Goal: Book appointment/travel/reservation

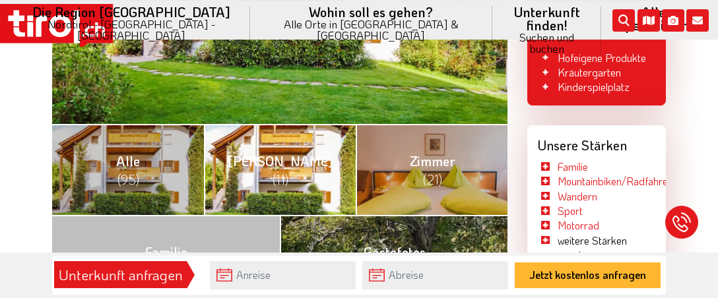
scroll to position [486, 0]
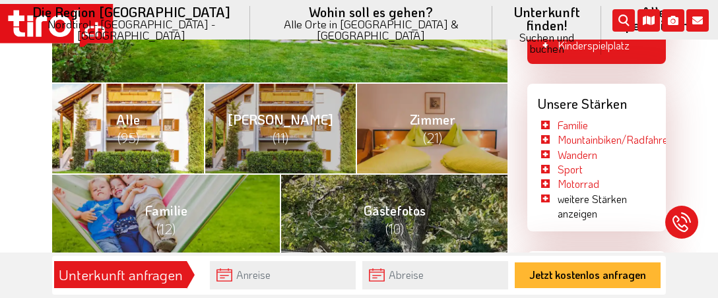
click at [151, 124] on link "Alle (95)" at bounding box center [128, 127] width 152 height 91
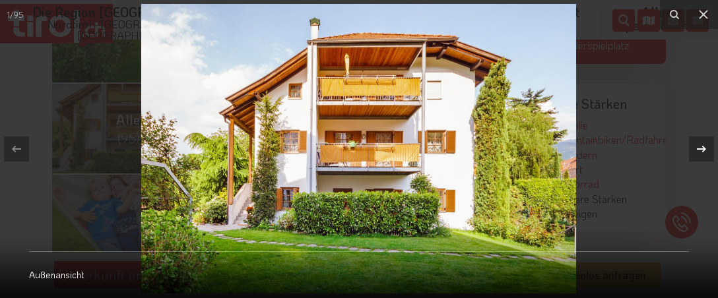
click at [702, 150] on icon at bounding box center [702, 149] width 16 height 16
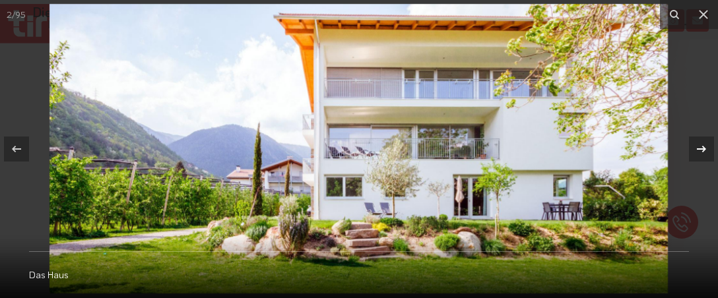
click at [701, 150] on icon at bounding box center [702, 149] width 16 height 16
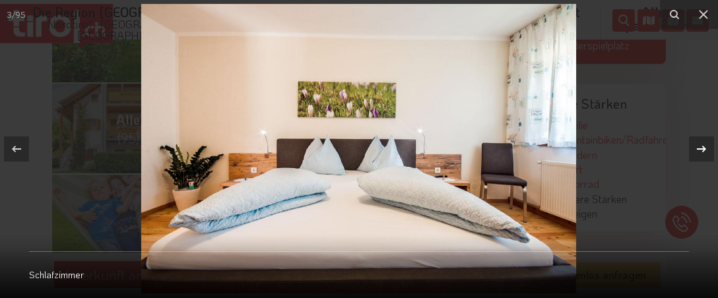
click at [701, 150] on icon at bounding box center [702, 149] width 16 height 16
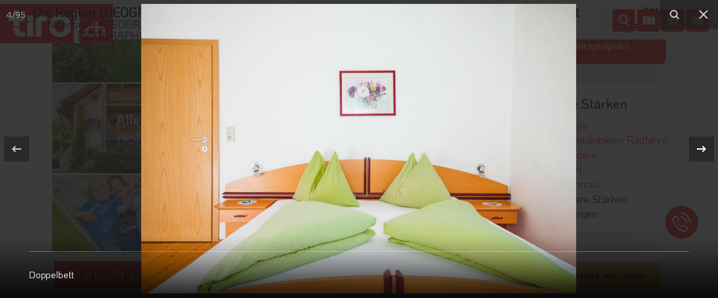
click at [700, 150] on icon at bounding box center [702, 149] width 16 height 16
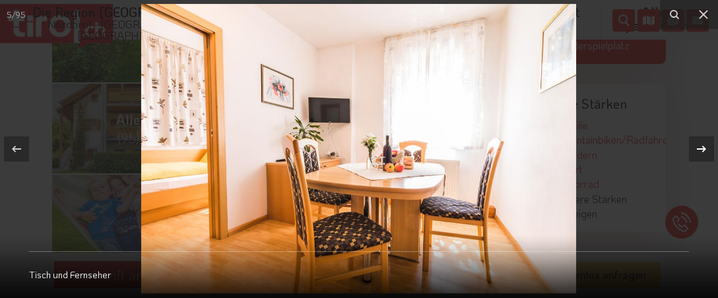
click at [700, 150] on icon at bounding box center [702, 149] width 16 height 16
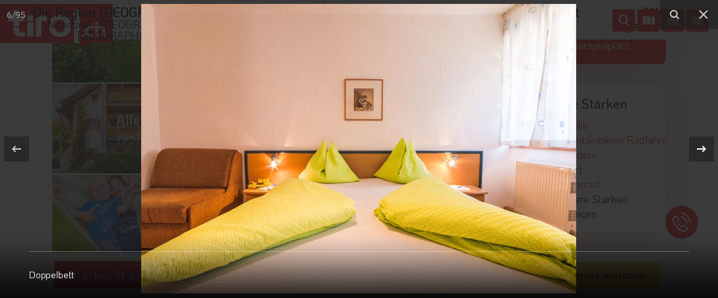
click at [700, 150] on icon at bounding box center [702, 149] width 16 height 16
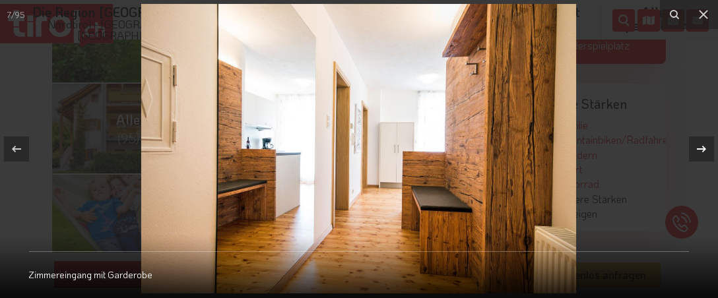
click at [700, 150] on icon at bounding box center [702, 149] width 16 height 16
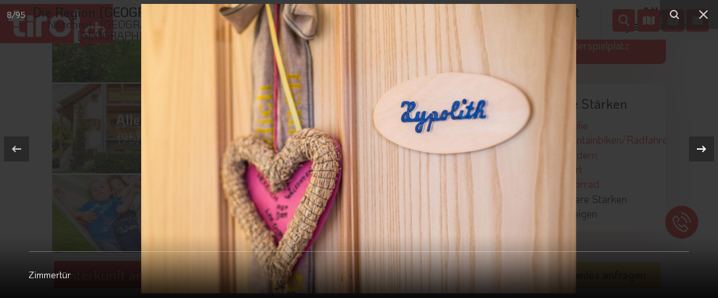
click at [700, 150] on icon at bounding box center [702, 149] width 16 height 16
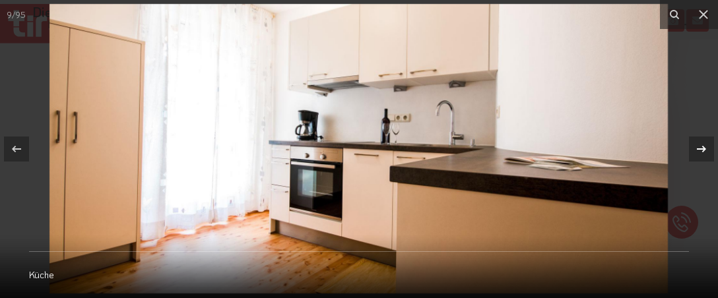
click at [700, 150] on icon at bounding box center [702, 149] width 16 height 16
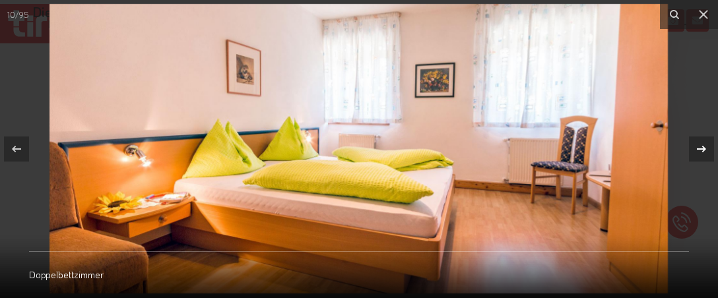
click at [700, 150] on icon at bounding box center [702, 149] width 16 height 16
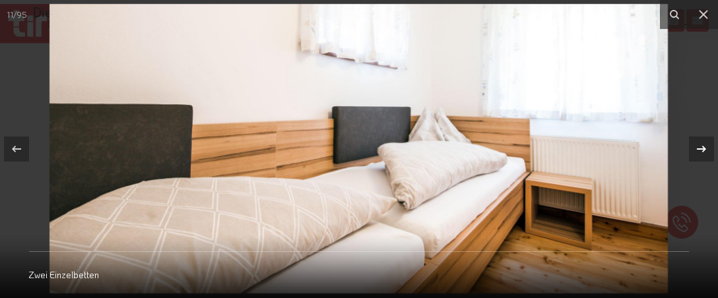
click at [700, 150] on icon at bounding box center [702, 149] width 16 height 16
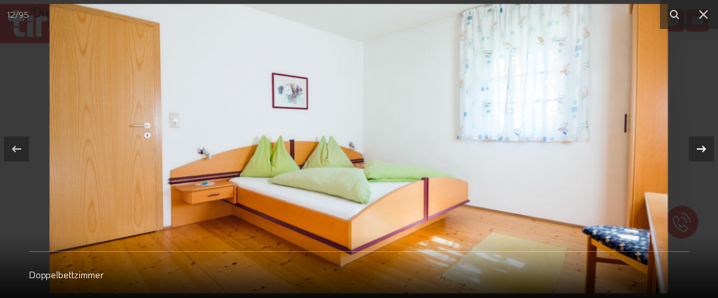
click at [700, 150] on icon at bounding box center [702, 149] width 16 height 16
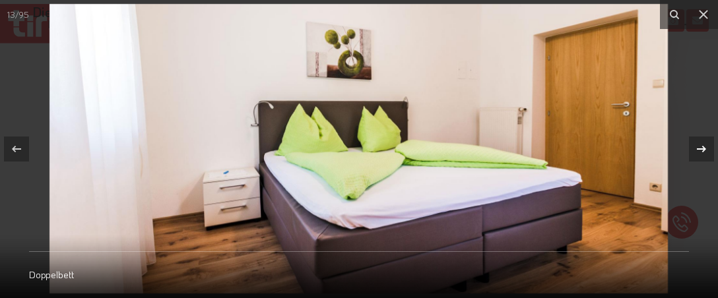
click at [699, 150] on icon at bounding box center [702, 149] width 16 height 16
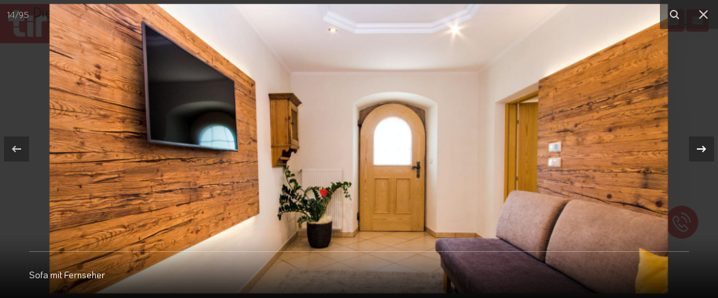
click at [699, 150] on icon at bounding box center [702, 149] width 16 height 16
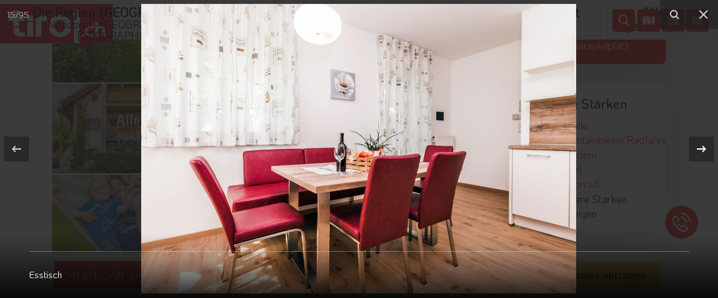
click at [699, 150] on icon at bounding box center [702, 149] width 16 height 16
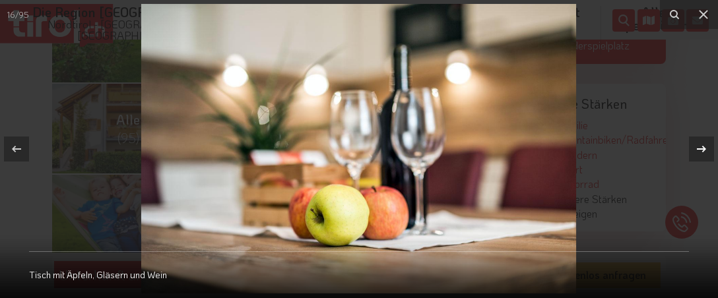
click at [699, 150] on icon at bounding box center [702, 149] width 16 height 16
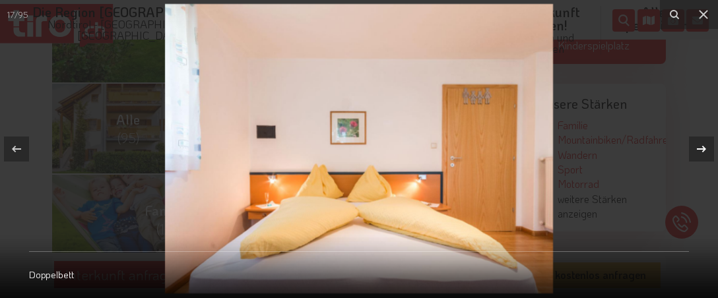
click at [699, 150] on icon at bounding box center [702, 149] width 16 height 16
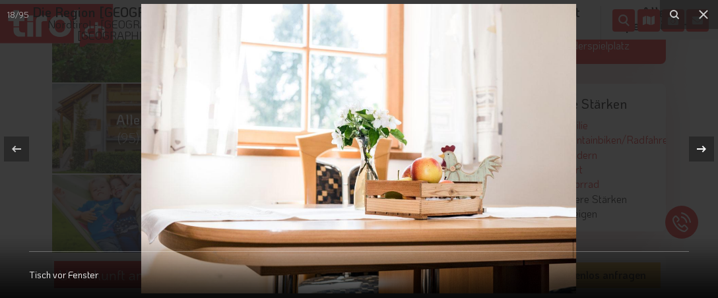
click at [699, 150] on icon at bounding box center [702, 149] width 16 height 16
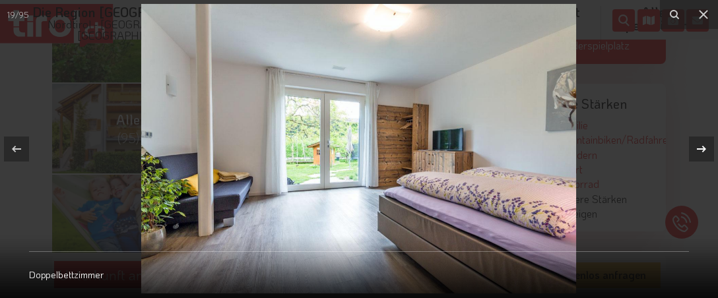
click at [699, 150] on icon at bounding box center [702, 149] width 16 height 16
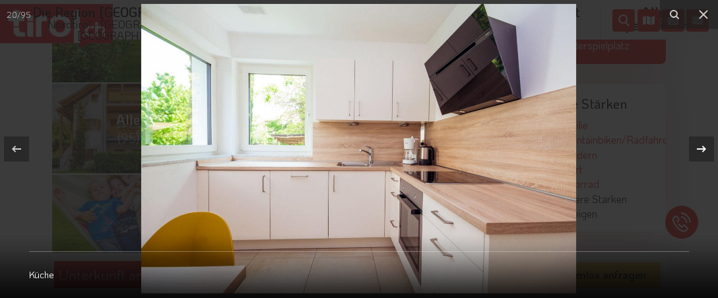
click at [699, 150] on icon at bounding box center [702, 149] width 16 height 16
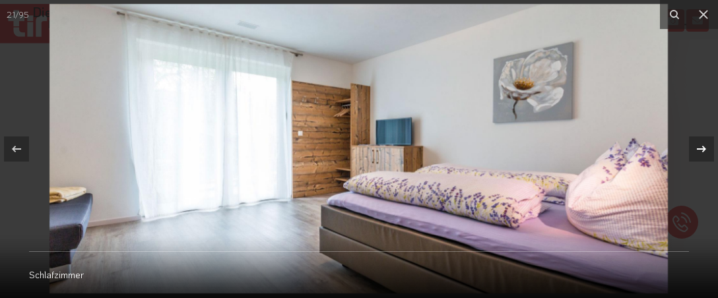
click at [699, 150] on icon at bounding box center [702, 149] width 16 height 16
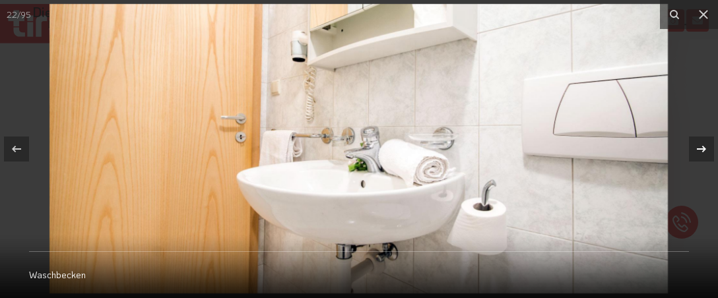
click at [696, 151] on icon at bounding box center [702, 149] width 16 height 16
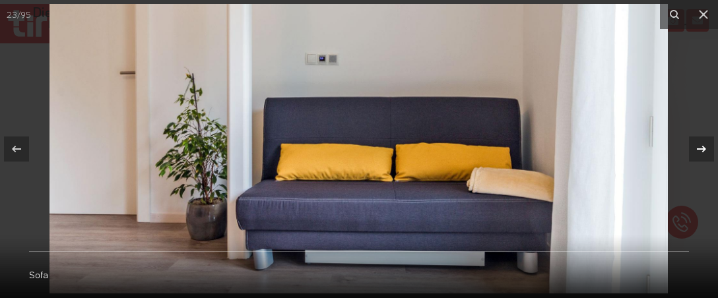
click at [696, 151] on icon at bounding box center [702, 149] width 16 height 16
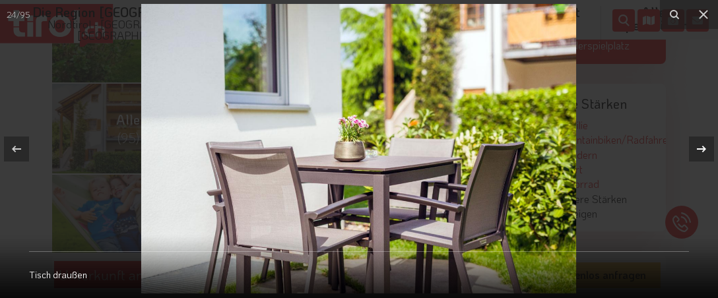
click at [696, 151] on icon at bounding box center [702, 149] width 16 height 16
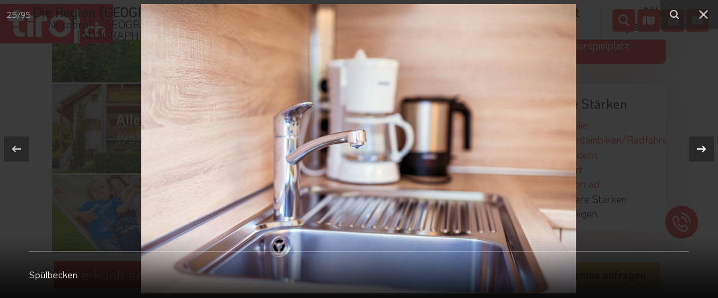
click at [696, 151] on icon at bounding box center [702, 149] width 16 height 16
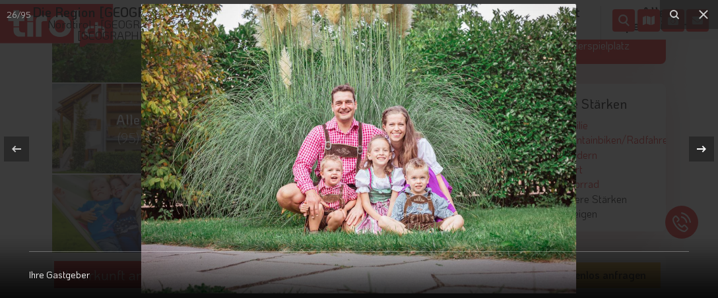
click at [696, 151] on icon at bounding box center [702, 149] width 16 height 16
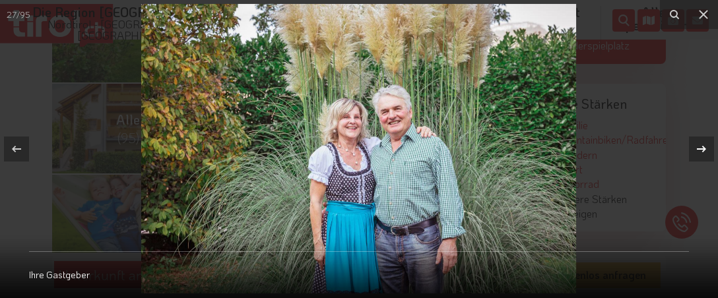
click at [696, 151] on icon at bounding box center [702, 149] width 16 height 16
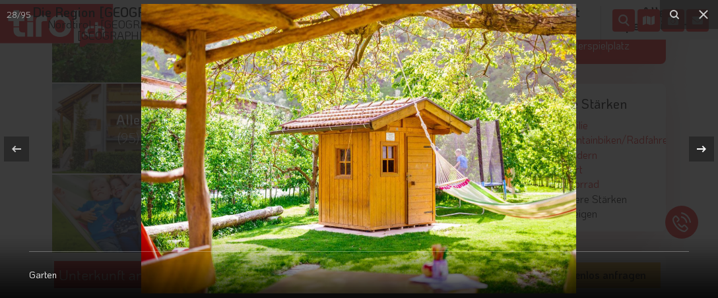
click at [696, 151] on icon at bounding box center [702, 149] width 16 height 16
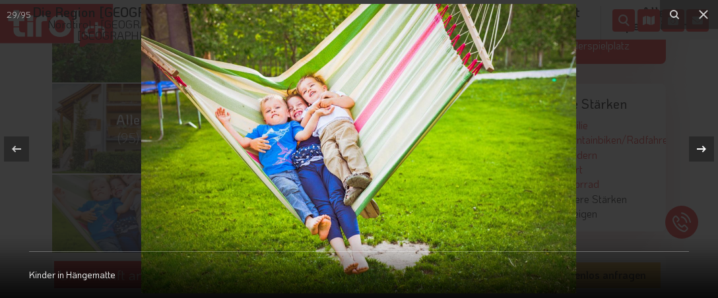
click at [696, 151] on icon at bounding box center [702, 149] width 16 height 16
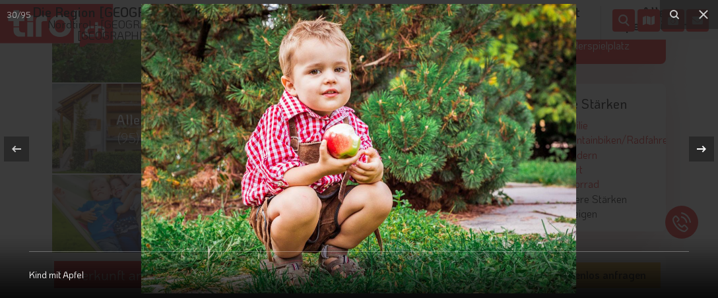
click at [696, 151] on icon at bounding box center [702, 149] width 16 height 16
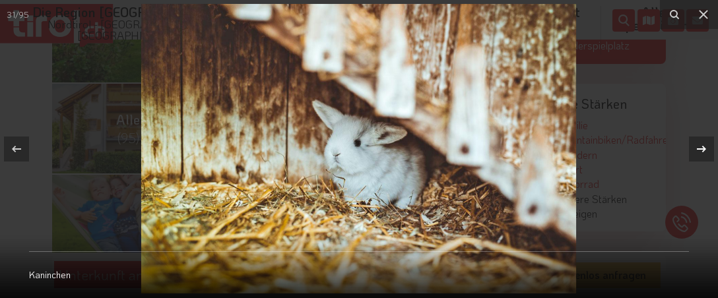
click at [696, 151] on icon at bounding box center [702, 149] width 16 height 16
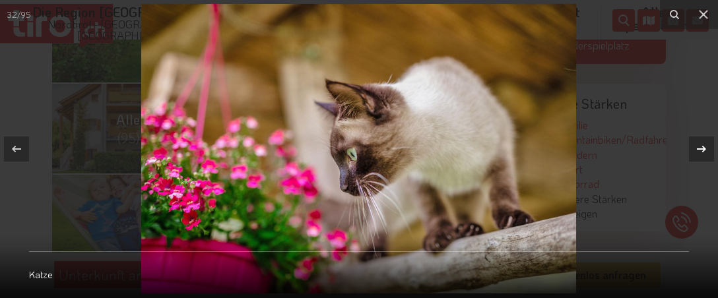
click at [696, 151] on icon at bounding box center [702, 149] width 16 height 16
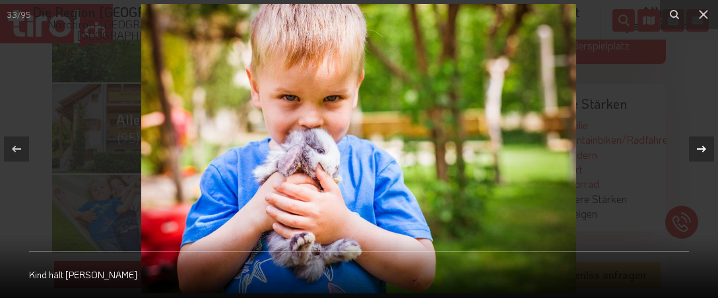
click at [696, 151] on icon at bounding box center [702, 149] width 16 height 16
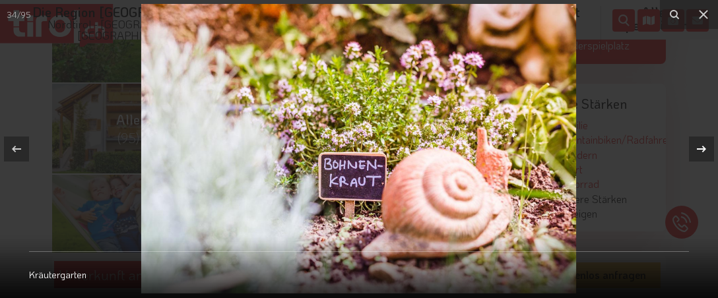
click at [695, 151] on icon at bounding box center [702, 149] width 16 height 16
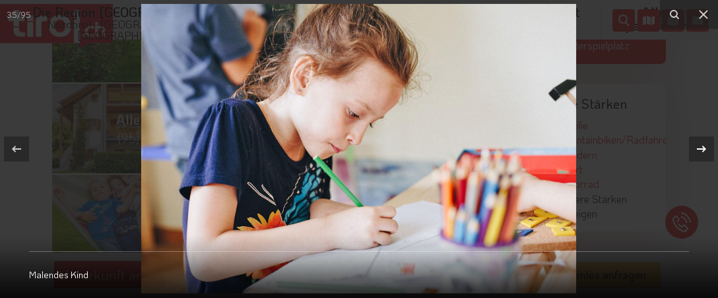
click at [695, 151] on icon at bounding box center [702, 149] width 16 height 16
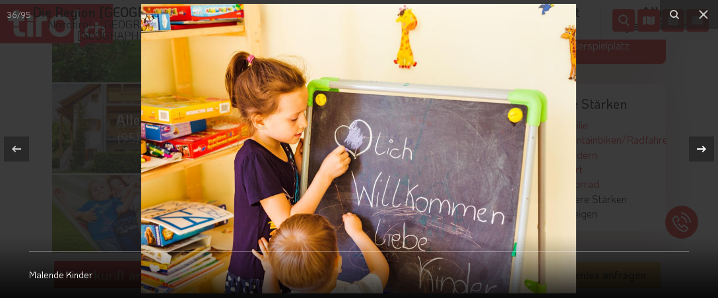
click at [695, 151] on icon at bounding box center [702, 149] width 16 height 16
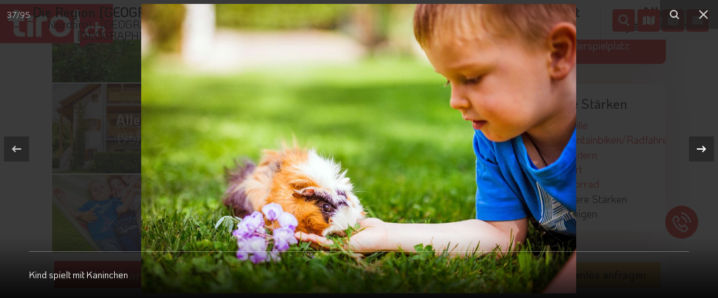
click at [695, 151] on icon at bounding box center [702, 149] width 16 height 16
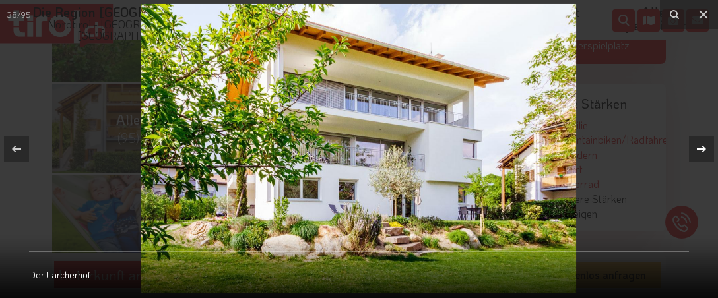
click at [695, 151] on icon at bounding box center [702, 149] width 16 height 16
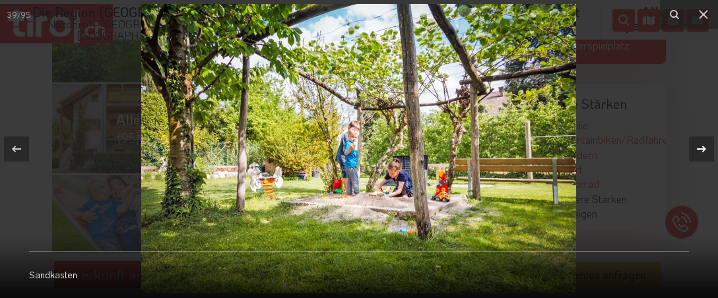
click at [695, 151] on icon at bounding box center [702, 149] width 16 height 16
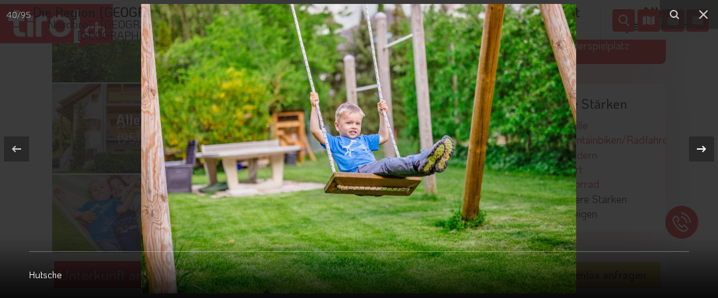
click at [695, 151] on icon at bounding box center [702, 149] width 16 height 16
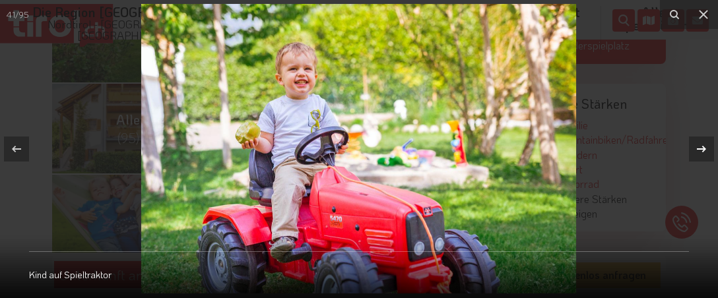
click at [695, 151] on icon at bounding box center [702, 149] width 16 height 16
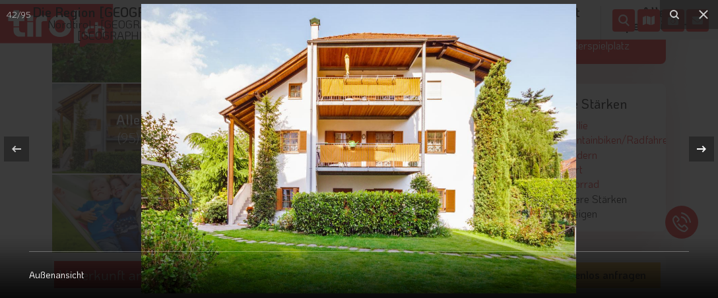
click at [695, 151] on icon at bounding box center [702, 149] width 16 height 16
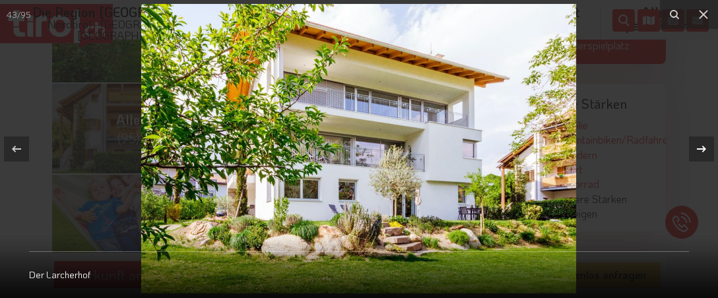
click at [695, 151] on icon at bounding box center [702, 149] width 16 height 16
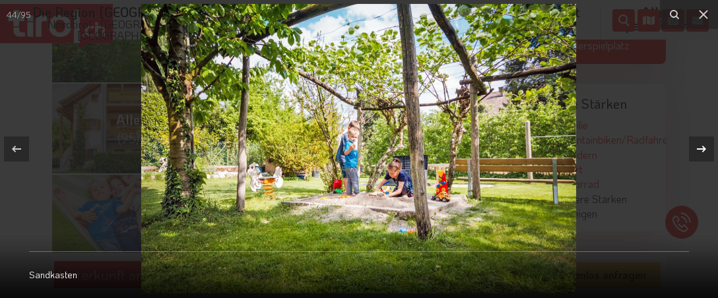
click at [695, 151] on icon at bounding box center [702, 149] width 16 height 16
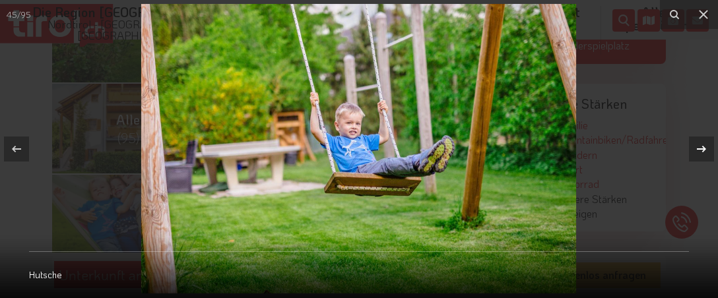
click at [695, 151] on icon at bounding box center [702, 149] width 16 height 16
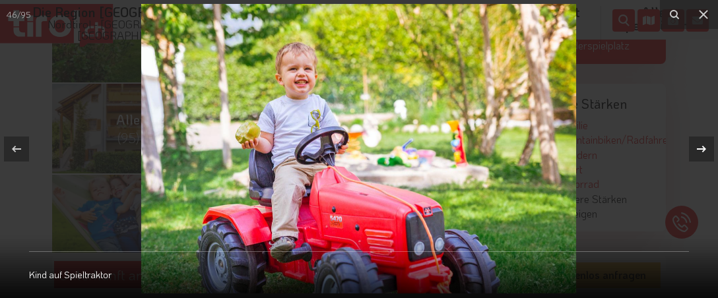
click at [695, 151] on icon at bounding box center [702, 149] width 16 height 16
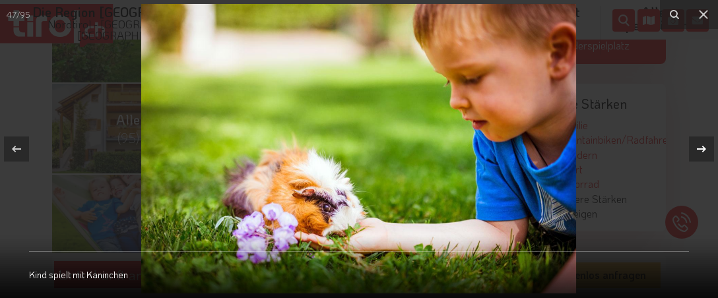
click at [695, 151] on icon at bounding box center [702, 149] width 16 height 16
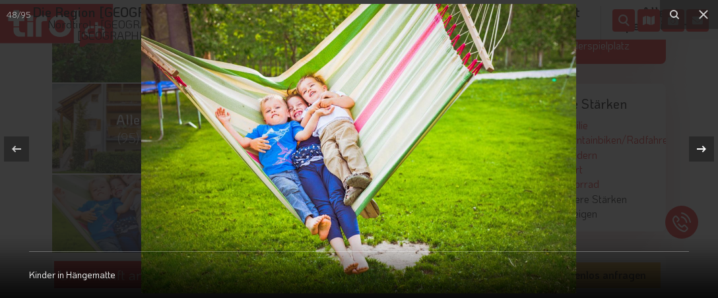
click at [695, 151] on icon at bounding box center [702, 149] width 16 height 16
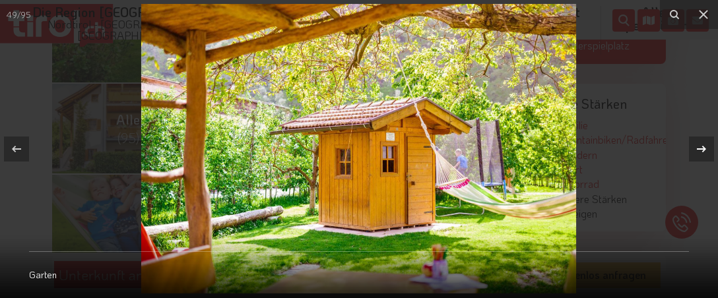
click at [695, 151] on icon at bounding box center [702, 149] width 16 height 16
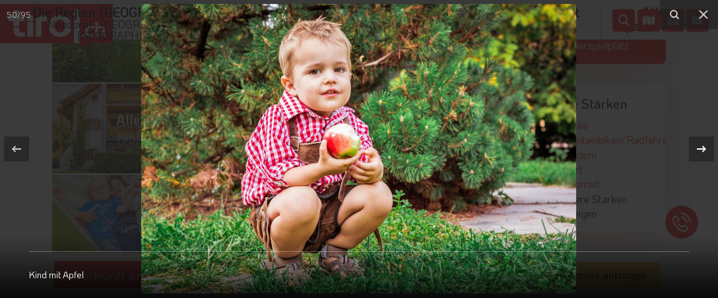
click at [695, 151] on icon at bounding box center [702, 149] width 16 height 16
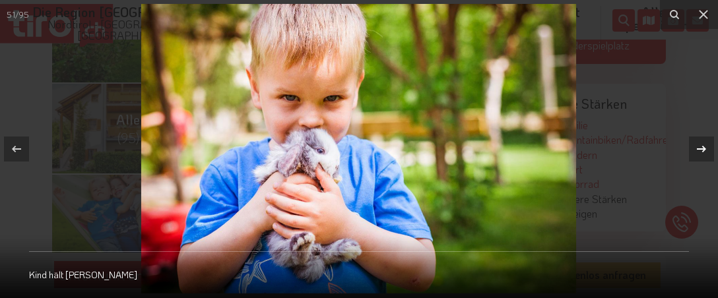
click at [695, 151] on icon at bounding box center [702, 149] width 16 height 16
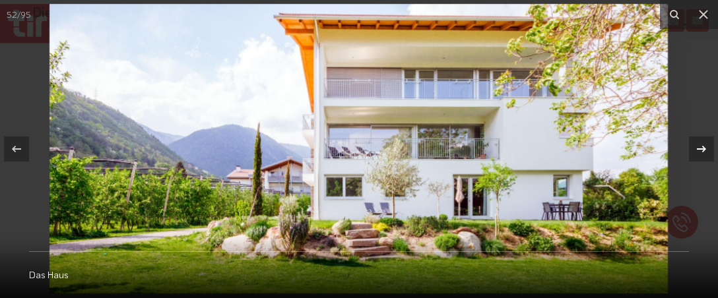
click at [695, 151] on icon at bounding box center [702, 149] width 16 height 16
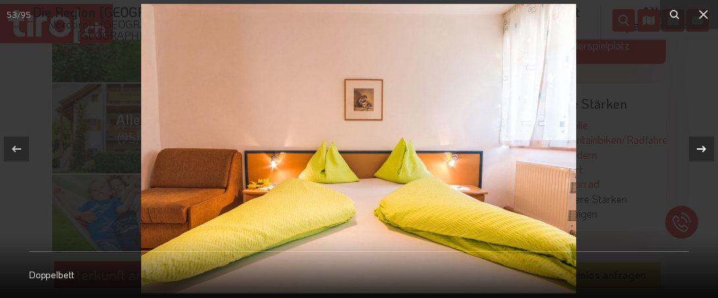
click at [695, 151] on icon at bounding box center [702, 149] width 16 height 16
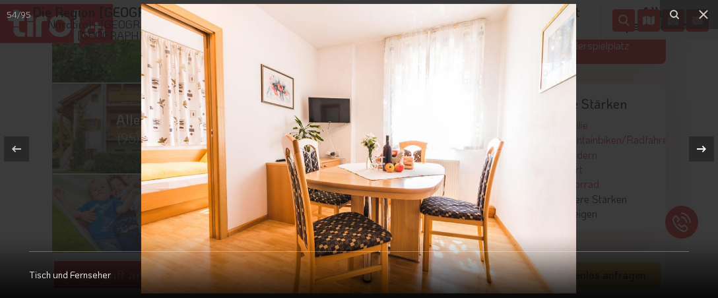
click at [695, 151] on icon at bounding box center [702, 149] width 16 height 16
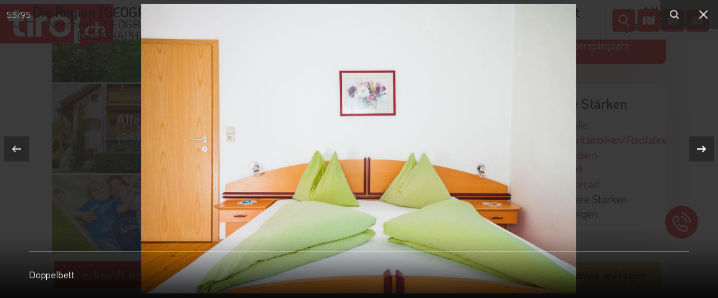
click at [695, 151] on icon at bounding box center [702, 149] width 16 height 16
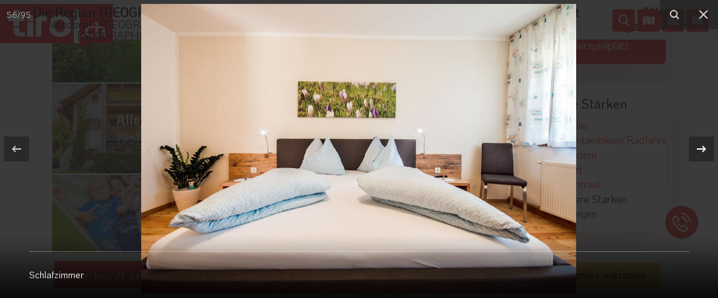
click at [695, 151] on icon at bounding box center [702, 149] width 16 height 16
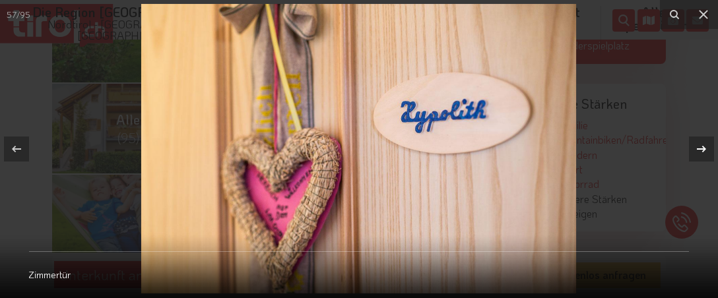
click at [695, 151] on icon at bounding box center [702, 149] width 16 height 16
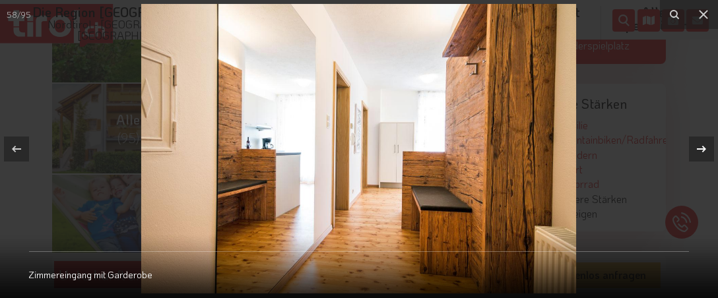
click at [695, 151] on icon at bounding box center [702, 149] width 16 height 16
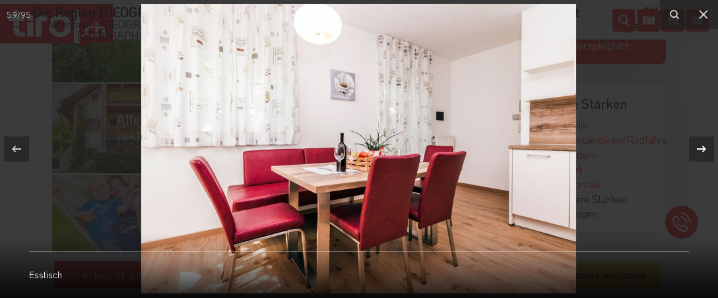
click at [695, 151] on icon at bounding box center [702, 149] width 16 height 16
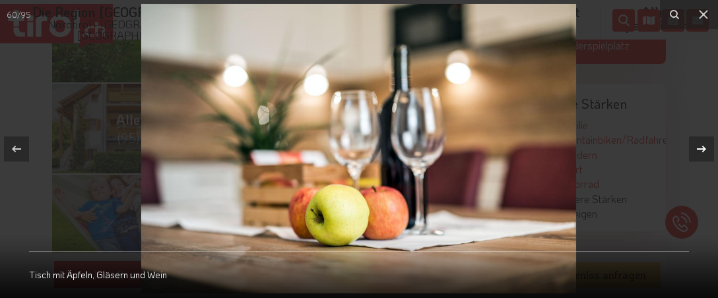
click at [695, 151] on icon at bounding box center [702, 149] width 16 height 16
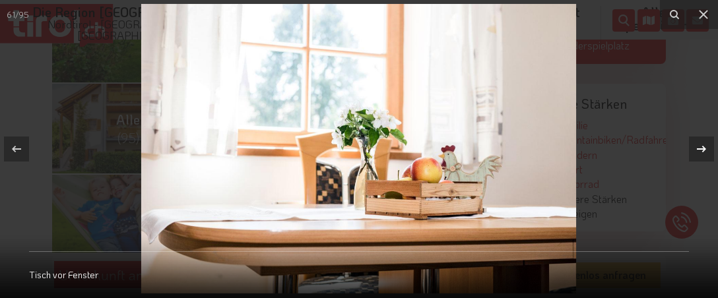
click at [695, 151] on icon at bounding box center [702, 149] width 16 height 16
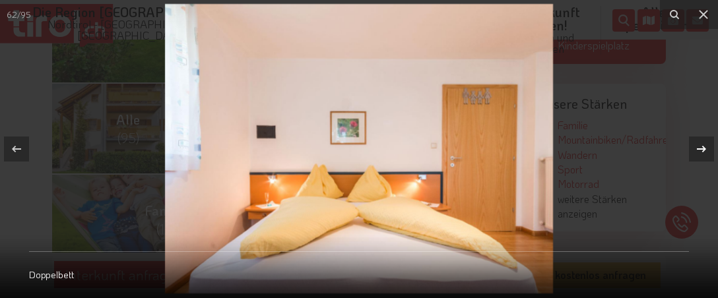
click at [695, 151] on icon at bounding box center [702, 149] width 16 height 16
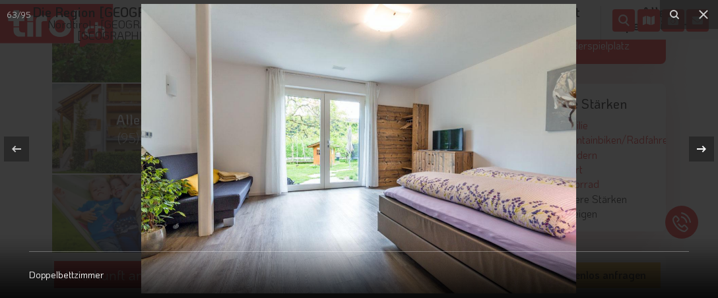
click at [695, 151] on icon at bounding box center [702, 149] width 16 height 16
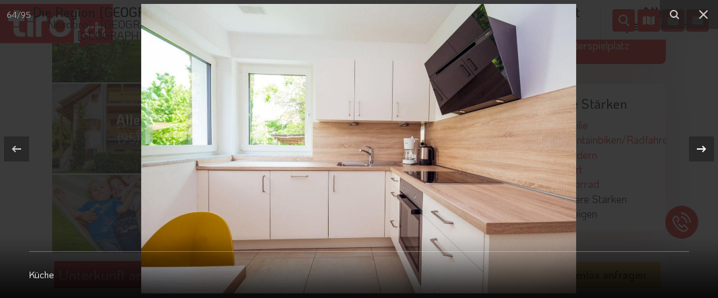
click at [695, 151] on icon at bounding box center [702, 149] width 16 height 16
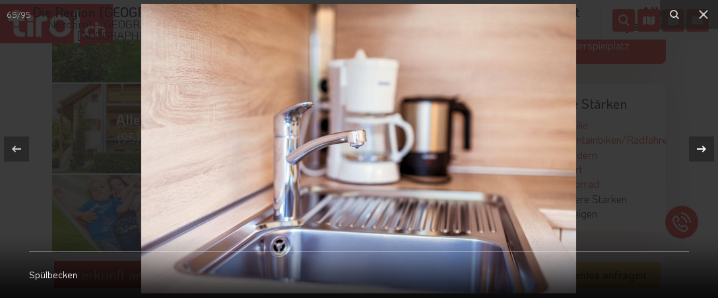
click at [695, 151] on icon at bounding box center [702, 149] width 16 height 16
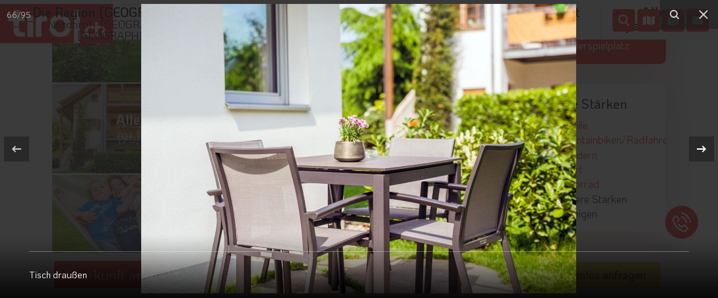
click at [695, 151] on icon at bounding box center [702, 149] width 16 height 16
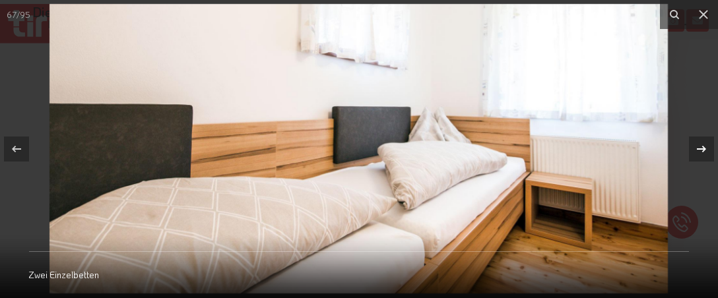
click at [695, 151] on icon at bounding box center [702, 149] width 16 height 16
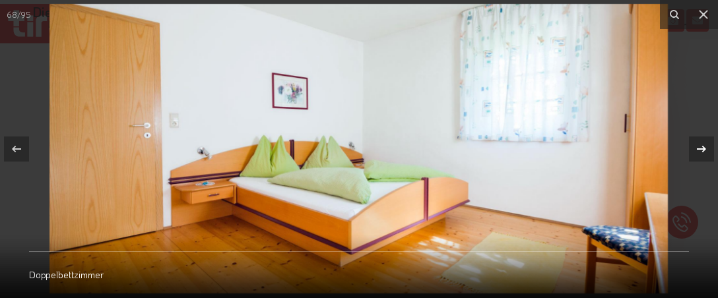
click at [695, 151] on icon at bounding box center [702, 149] width 16 height 16
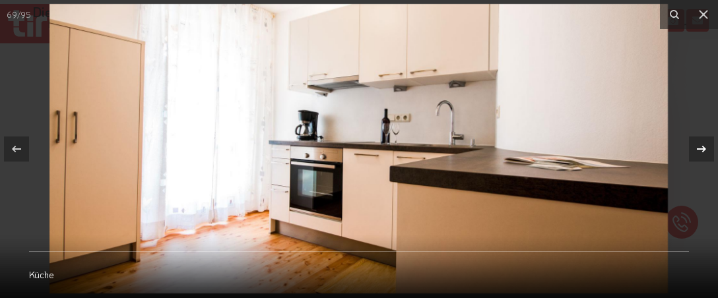
click at [695, 151] on icon at bounding box center [702, 149] width 16 height 16
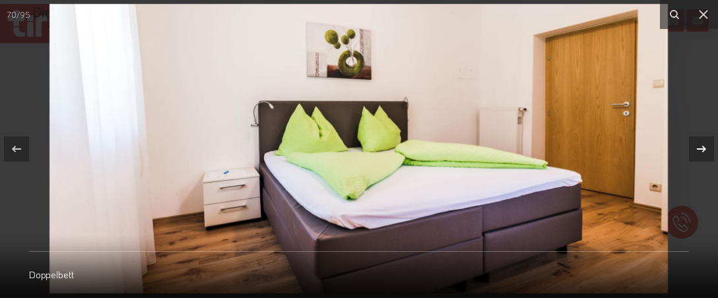
click at [695, 151] on icon at bounding box center [702, 149] width 16 height 16
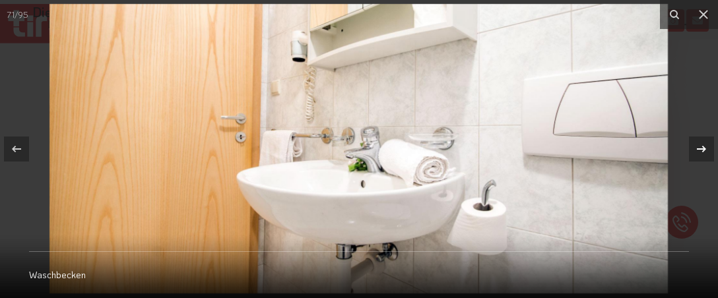
click at [695, 151] on icon at bounding box center [702, 149] width 16 height 16
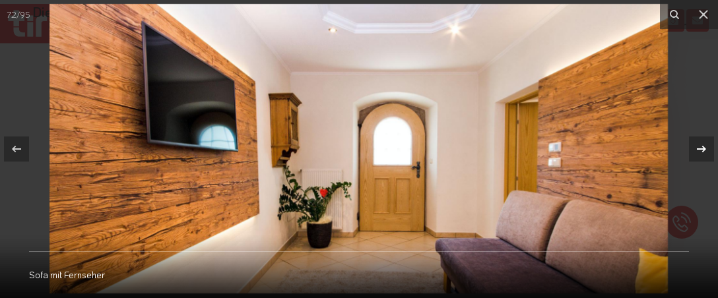
click at [695, 151] on icon at bounding box center [702, 149] width 16 height 16
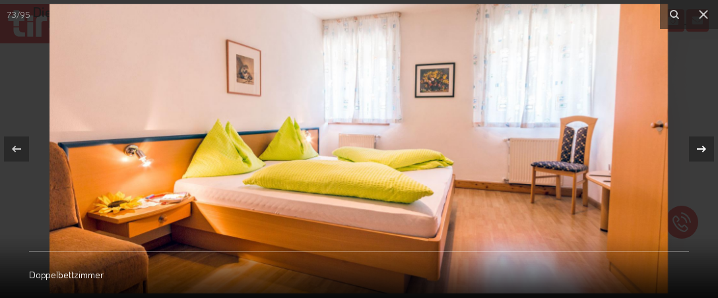
click at [695, 151] on icon at bounding box center [702, 149] width 16 height 16
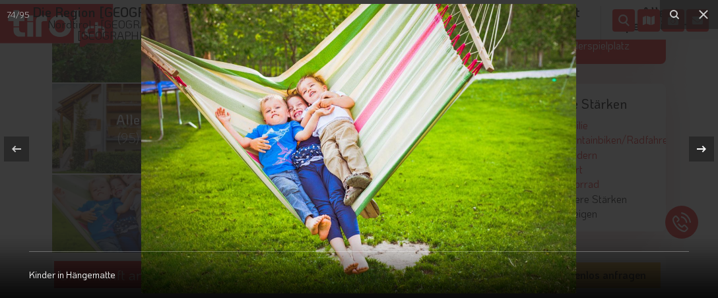
click at [695, 151] on icon at bounding box center [702, 149] width 16 height 16
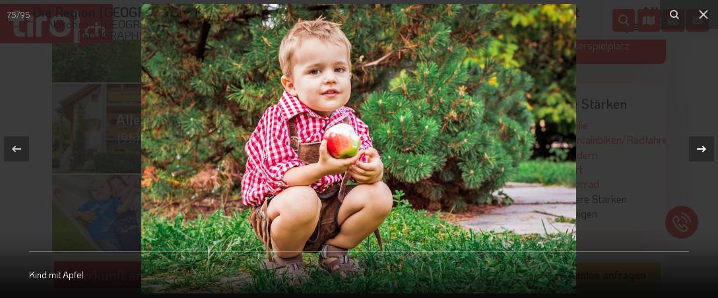
click at [695, 151] on icon at bounding box center [702, 149] width 16 height 16
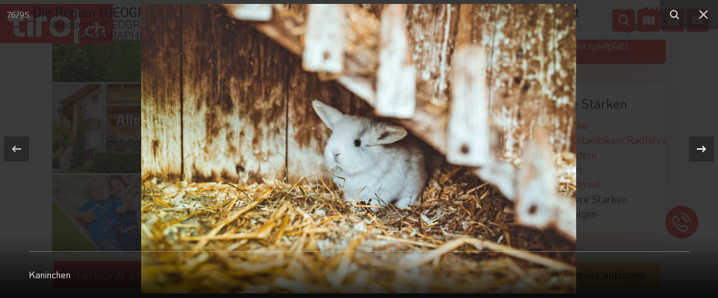
click at [695, 151] on icon at bounding box center [702, 149] width 16 height 16
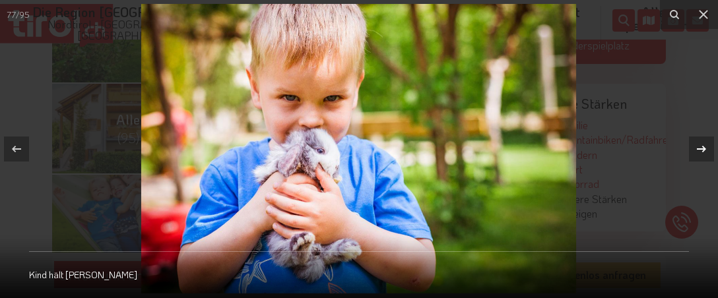
click at [695, 151] on icon at bounding box center [702, 149] width 16 height 16
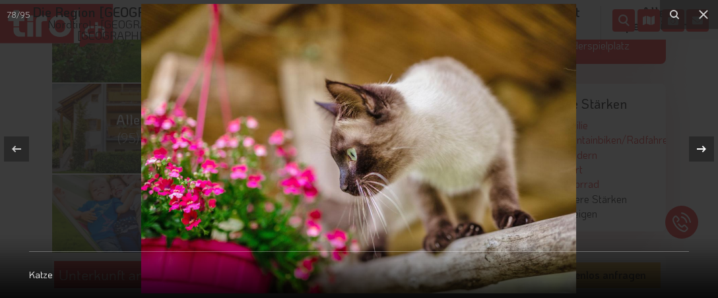
click at [695, 151] on icon at bounding box center [702, 149] width 16 height 16
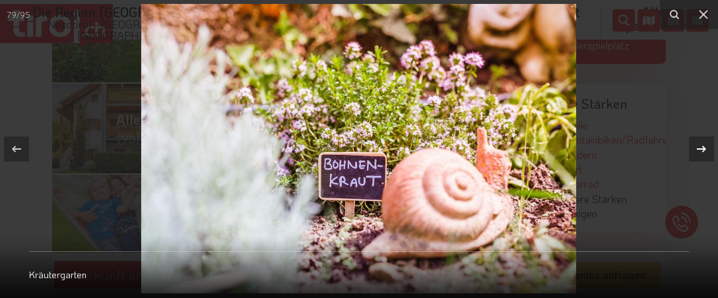
click at [695, 151] on icon at bounding box center [702, 149] width 16 height 16
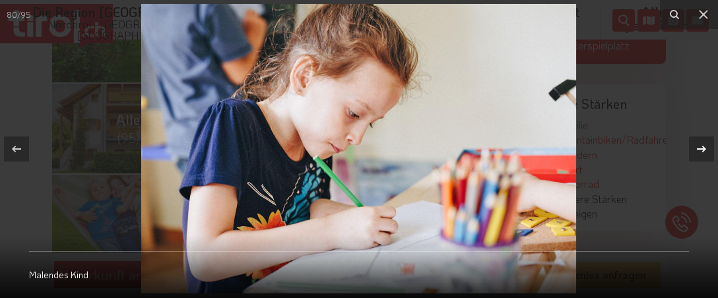
click at [695, 151] on icon at bounding box center [702, 149] width 16 height 16
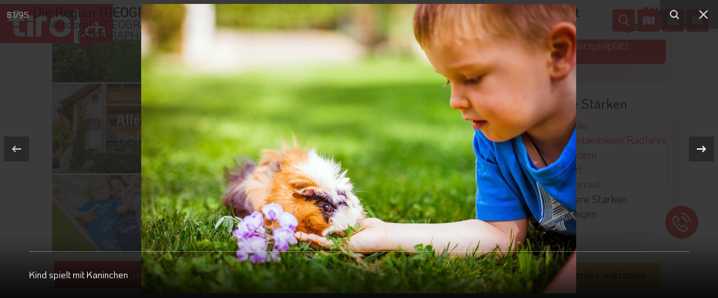
click at [695, 151] on icon at bounding box center [702, 149] width 16 height 16
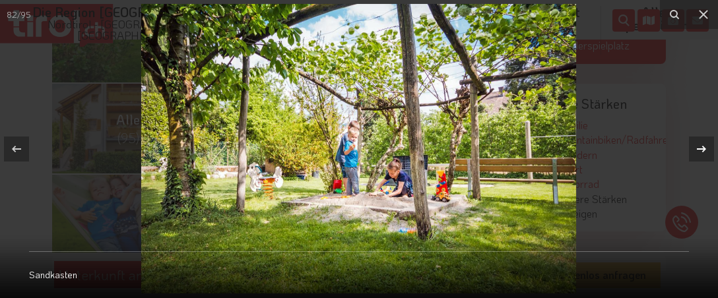
click at [695, 151] on icon at bounding box center [702, 149] width 16 height 16
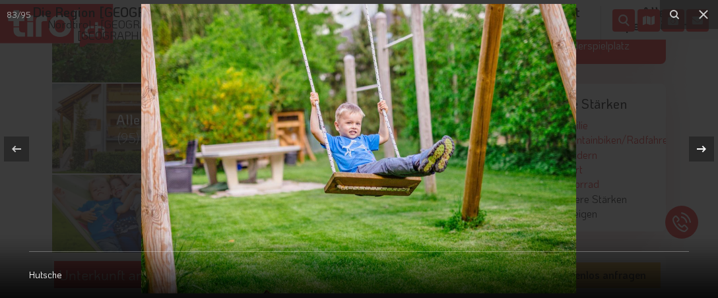
click at [695, 151] on icon at bounding box center [702, 149] width 16 height 16
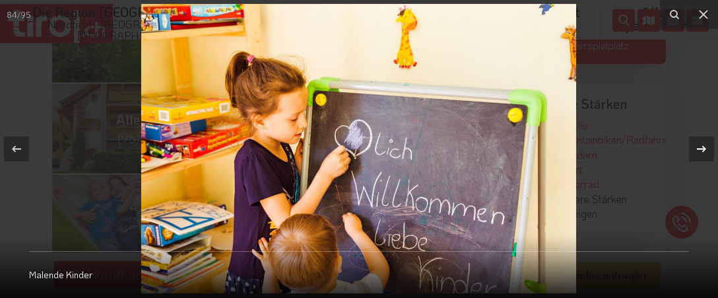
click at [695, 151] on icon at bounding box center [702, 149] width 16 height 16
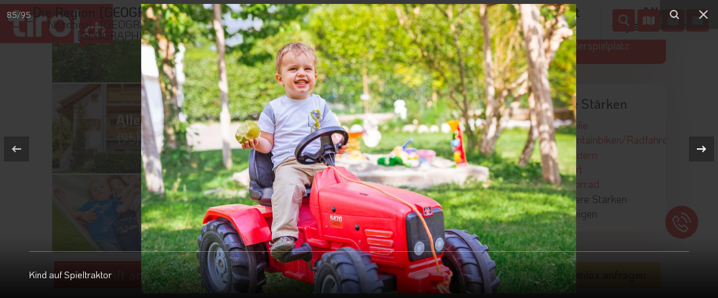
click at [695, 151] on icon at bounding box center [702, 149] width 16 height 16
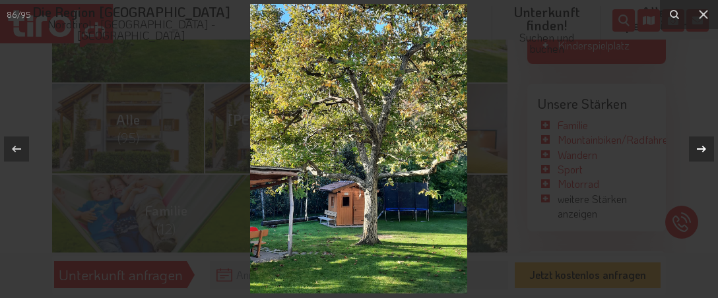
click at [694, 152] on icon at bounding box center [702, 149] width 16 height 16
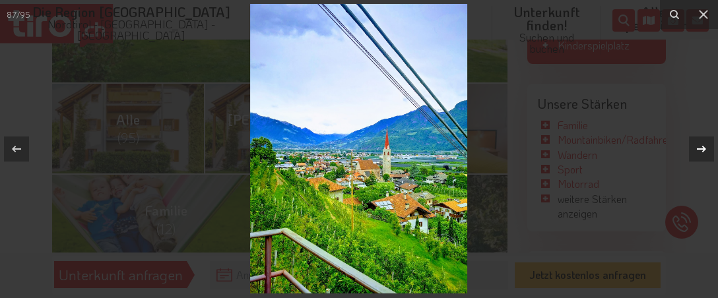
click at [694, 152] on icon at bounding box center [702, 149] width 16 height 16
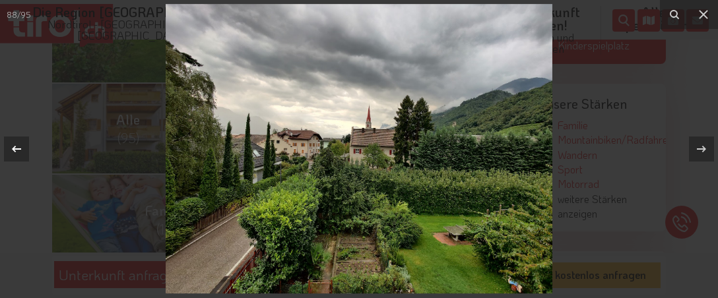
click at [21, 156] on icon at bounding box center [17, 149] width 16 height 16
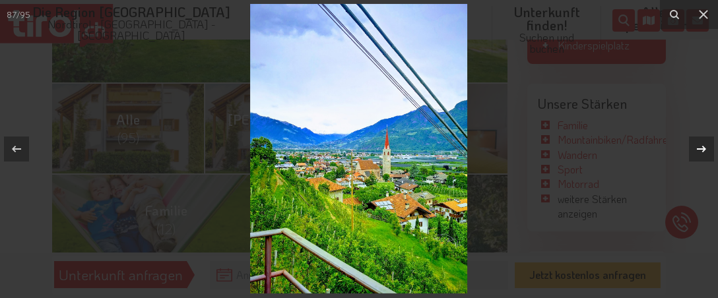
click at [700, 145] on icon at bounding box center [702, 149] width 16 height 16
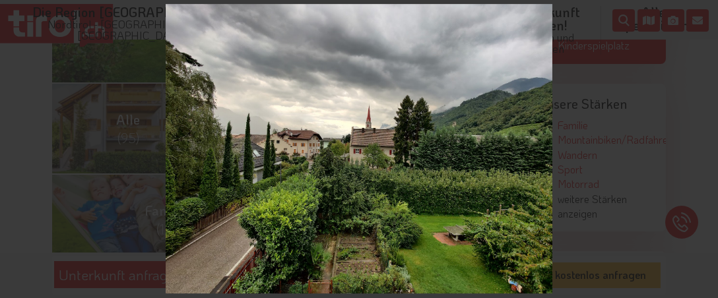
click at [700, 145] on div "88 / 95 Kind auf Spieltraktor" at bounding box center [359, 149] width 718 height 298
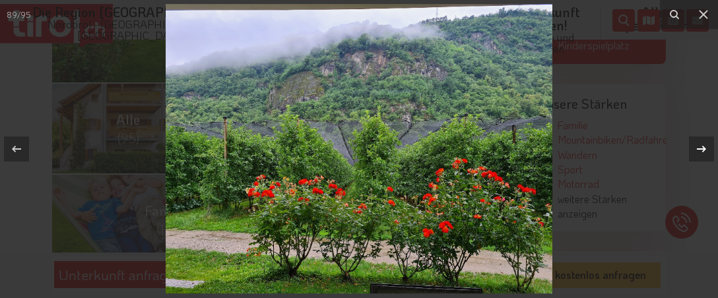
click at [707, 154] on icon at bounding box center [702, 149] width 16 height 16
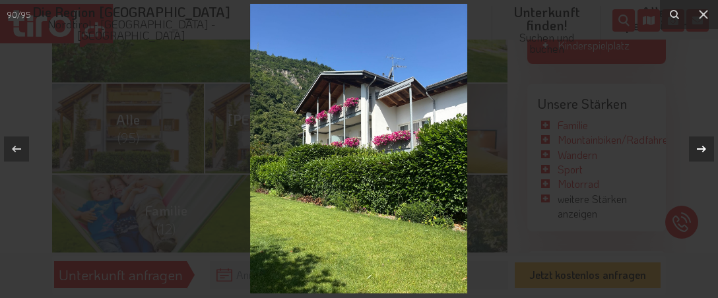
click at [707, 154] on icon at bounding box center [702, 149] width 16 height 16
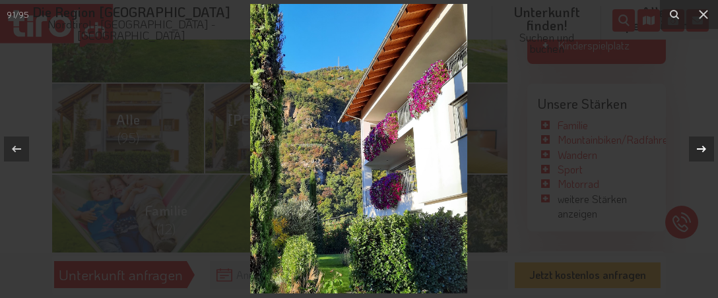
click at [707, 154] on icon at bounding box center [702, 149] width 16 height 16
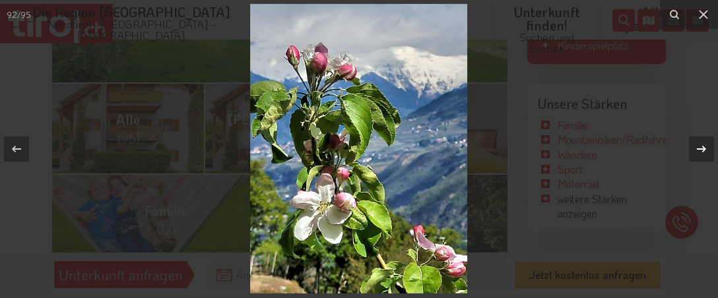
click at [707, 154] on icon at bounding box center [702, 149] width 16 height 16
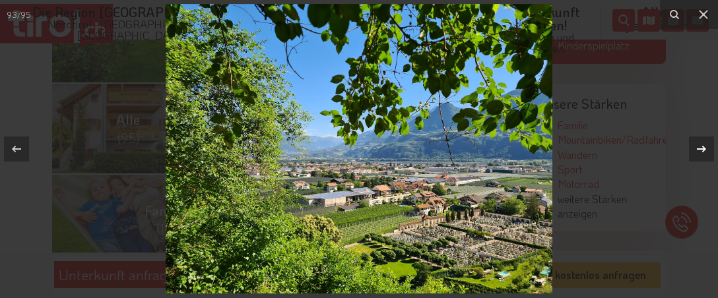
click at [707, 154] on icon at bounding box center [702, 149] width 16 height 16
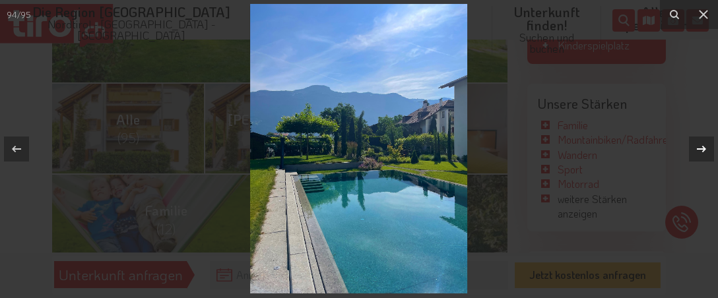
click at [707, 154] on div "94 / 95 Kind auf Spieltraktor" at bounding box center [359, 149] width 718 height 298
click at [707, 154] on icon at bounding box center [702, 149] width 16 height 16
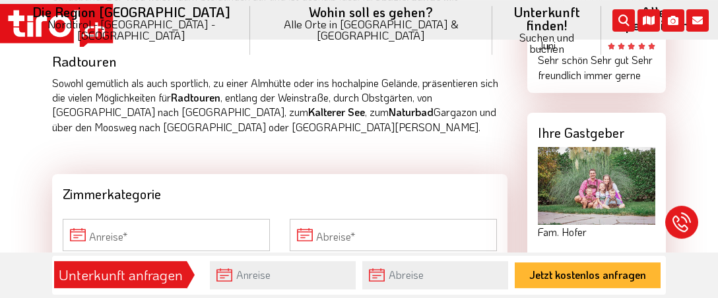
scroll to position [1019, 0]
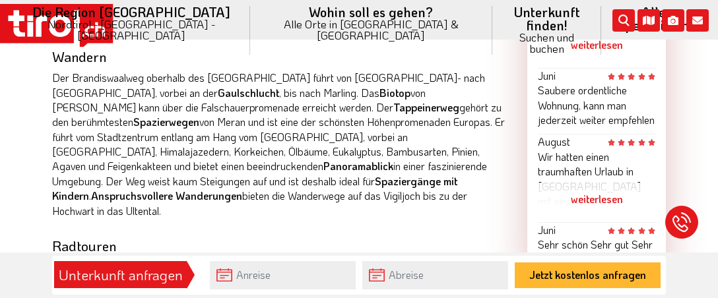
click at [144, 279] on div "Unterkunft anfragen" at bounding box center [120, 275] width 125 height 22
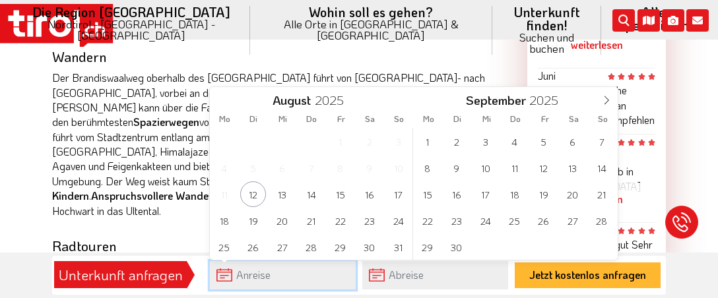
click at [220, 282] on input "text" at bounding box center [283, 275] width 146 height 28
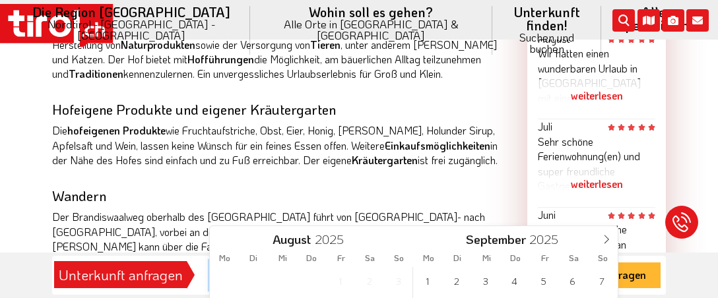
scroll to position [950, 0]
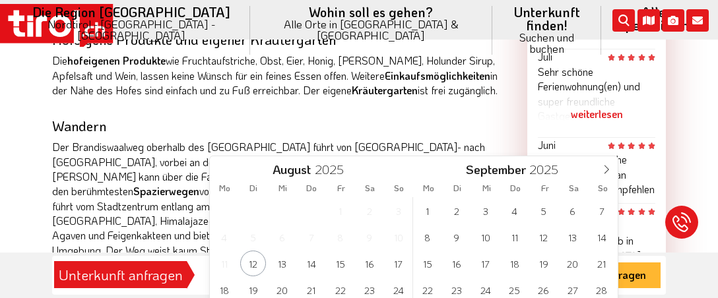
click at [591, 122] on div "weiterlesen" at bounding box center [596, 114] width 117 height 33
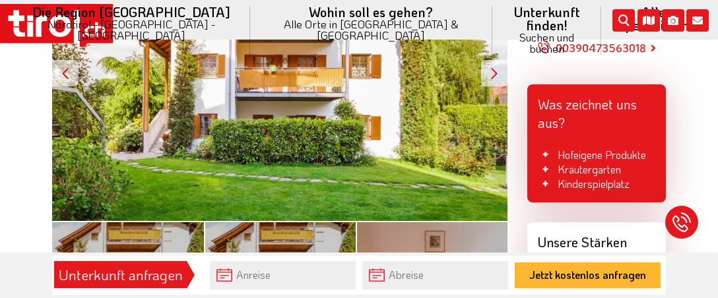
scroll to position [278, 0]
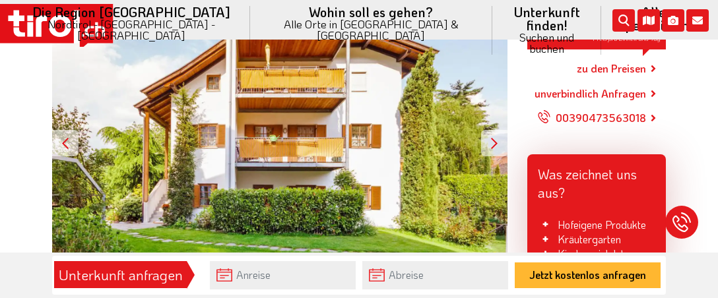
click at [623, 58] on link "zu den Preisen" at bounding box center [611, 68] width 69 height 33
